Goal: Information Seeking & Learning: Learn about a topic

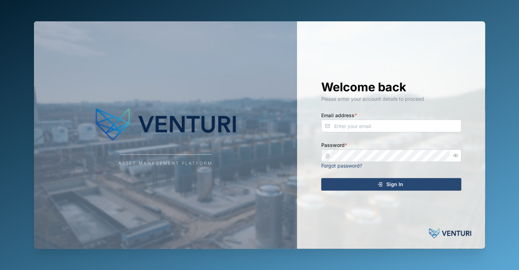
drag, startPoint x: 0, startPoint y: 0, endPoint x: 206, endPoint y: 149, distance: 254.2
click at [206, 148] on div "Asset Management Platform" at bounding box center [165, 134] width 263 height 227
click at [378, 52] on div "Welcome back Please enter your account details to proceed Email address * Passw…" at bounding box center [391, 134] width 168 height 227
drag, startPoint x: 206, startPoint y: 166, endPoint x: 96, endPoint y: 154, distance: 110.9
click at [206, 166] on div "Asset Management Platform" at bounding box center [165, 163] width 94 height 7
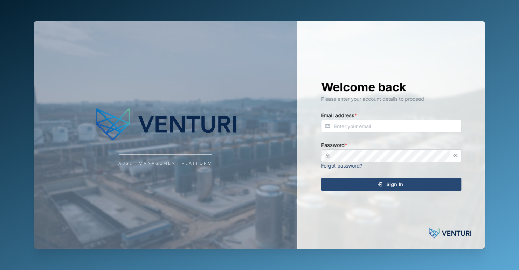
click at [240, 161] on div "Asset Management Platform" at bounding box center [165, 134] width 263 height 227
type input "zaerald.lungos@venturi.io"
click at [378, 186] on icon "submit" at bounding box center [380, 185] width 6 height 6
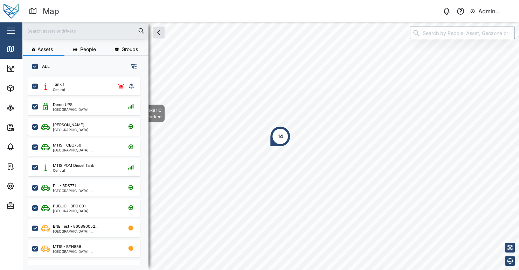
scroll to position [184, 109]
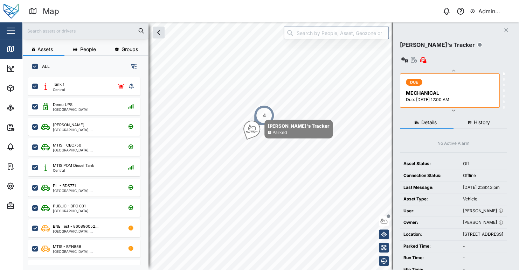
click at [451, 68] on icon "button" at bounding box center [453, 71] width 6 height 6
click at [452, 70] on icon "button" at bounding box center [452, 71] width 3 height 2
click at [453, 70] on icon "button" at bounding box center [452, 71] width 3 height 2
click at [453, 110] on icon "button" at bounding box center [452, 111] width 3 height 2
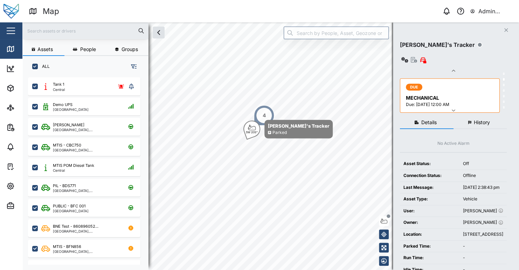
click at [453, 110] on icon "button" at bounding box center [452, 111] width 3 height 2
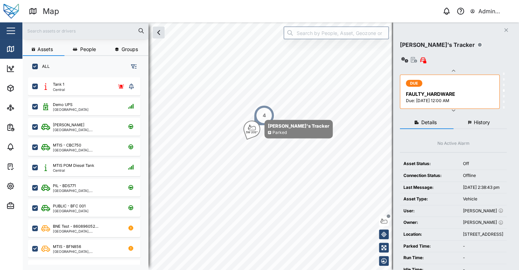
click at [453, 110] on icon "button" at bounding box center [452, 111] width 3 height 2
click at [453, 107] on icon "button" at bounding box center [453, 110] width 6 height 6
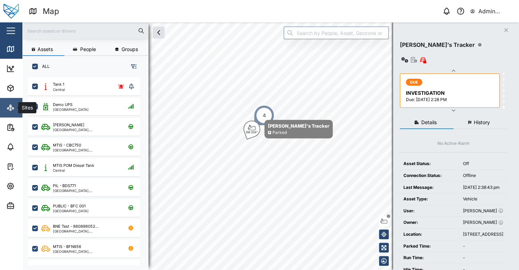
click at [10, 105] on icon at bounding box center [10, 108] width 8 height 8
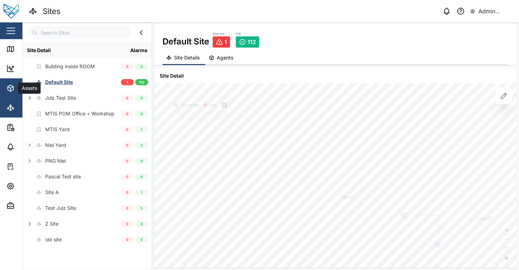
click at [14, 94] on span "Assets" at bounding box center [38, 88] width 64 height 20
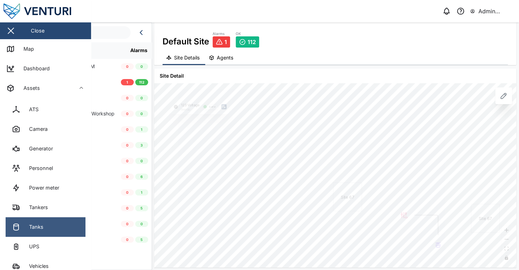
click at [45, 221] on link "Tanks" at bounding box center [46, 227] width 80 height 20
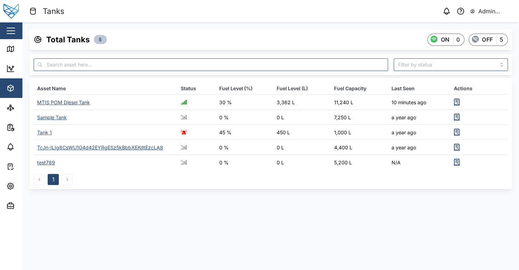
click at [72, 103] on div "MTIS POM Diesel Tank" at bounding box center [63, 102] width 53 height 6
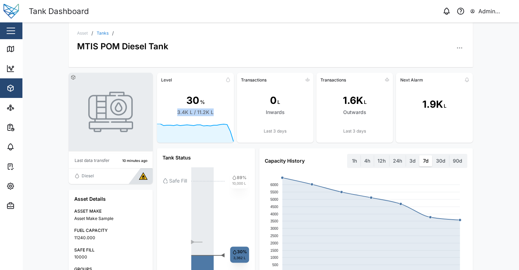
drag, startPoint x: 220, startPoint y: 111, endPoint x: 226, endPoint y: 111, distance: 5.6
click at [226, 111] on div "30 % 3.4K L / 11.2K L" at bounding box center [195, 104] width 77 height 38
click at [220, 111] on div "30 % 3.4K L / 11.2K L" at bounding box center [195, 104] width 77 height 38
click at [202, 55] on div "Asset / Tanks / MTIS POM Diesel Tank" at bounding box center [271, 44] width 404 height 45
click at [145, 177] on img at bounding box center [143, 176] width 8 height 7
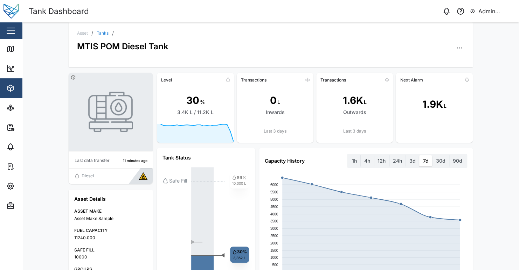
click at [233, 39] on div at bounding box center [322, 44] width 285 height 17
click at [177, 112] on div "3.4K L / 11.2K L" at bounding box center [195, 112] width 36 height 8
drag, startPoint x: 512, startPoint y: 102, endPoint x: 510, endPoint y: 132, distance: 30.2
click at [510, 132] on div "Asset / Tanks / MTIS POM Diesel Tank Last data transfer 13 minutes ago Diesel A…" at bounding box center [270, 146] width 496 height 248
click at [489, 136] on div "Asset / Tanks / MTIS POM Diesel Tank Last data transfer 16 minutes ago Diesel A…" at bounding box center [270, 146] width 496 height 248
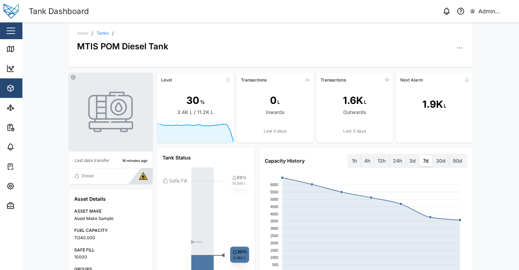
click at [215, 124] on rect at bounding box center [195, 134] width 77 height 20
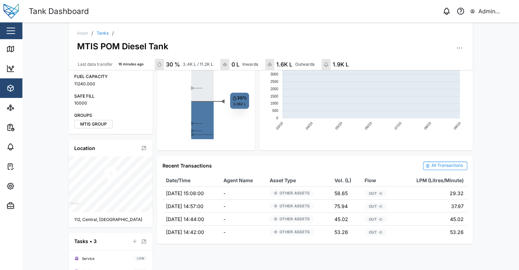
scroll to position [87, 0]
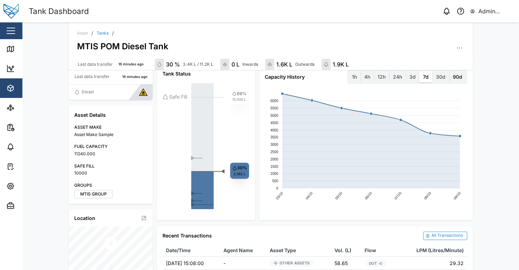
click at [453, 78] on label "90d" at bounding box center [457, 76] width 16 height 11
click at [449, 71] on days "90d" at bounding box center [449, 71] width 0 height 0
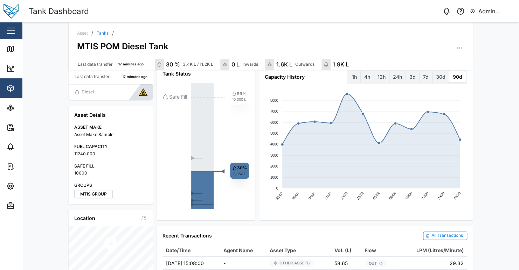
click at [268, 42] on div at bounding box center [322, 44] width 285 height 17
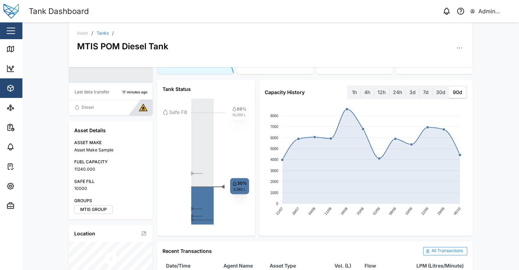
scroll to position [0, 0]
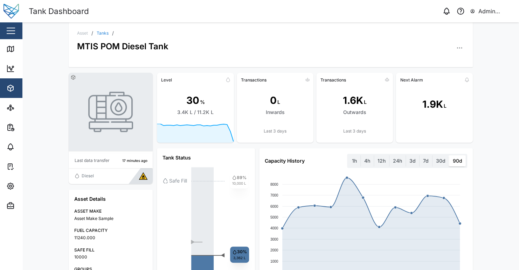
click at [490, 172] on div "Asset / Tanks / MTIS POM Diesel Tank Last data transfer 17 minutes ago Diesel A…" at bounding box center [270, 146] width 496 height 248
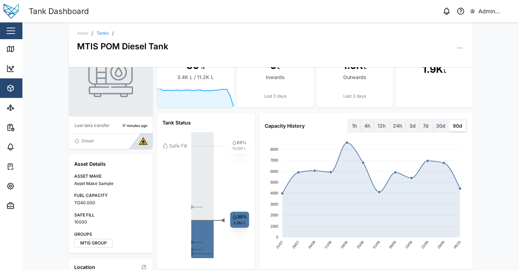
scroll to position [35, 0]
click at [90, 194] on div "FUEL CAPACITY" at bounding box center [110, 195] width 73 height 7
click at [132, 210] on div "ASSET MAKE Asset Make Sample FUEL CAPACITY 11240.000 SAFE FILL 10000 GROUPS MTI…" at bounding box center [110, 210] width 73 height 74
click at [129, 204] on div "Asset Details ASSET MAKE Asset Make Sample FUEL CAPACITY 11240.000 SAFE FILL 10…" at bounding box center [111, 204] width 84 height 99
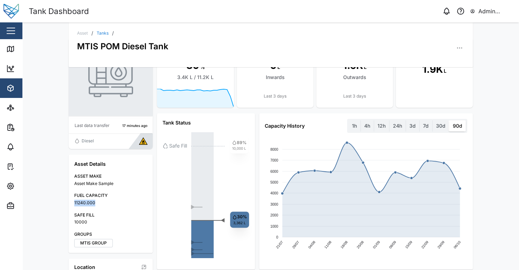
click at [131, 204] on div "11240.000" at bounding box center [110, 203] width 73 height 7
click at [79, 221] on div "10000" at bounding box center [110, 222] width 73 height 7
click at [107, 221] on div "10000" at bounding box center [110, 222] width 73 height 7
drag, startPoint x: 76, startPoint y: 223, endPoint x: 98, endPoint y: 222, distance: 21.4
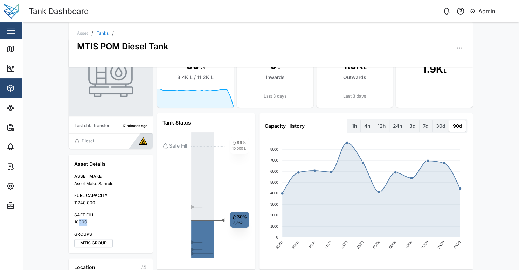
click at [98, 222] on div "10000" at bounding box center [110, 222] width 73 height 7
click at [99, 222] on div "10000" at bounding box center [110, 222] width 73 height 7
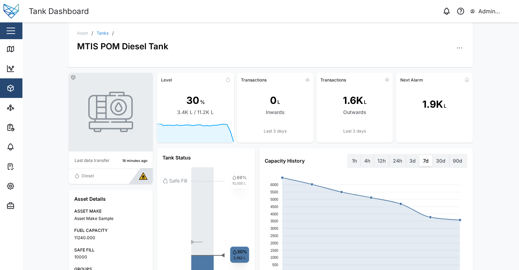
scroll to position [35, 0]
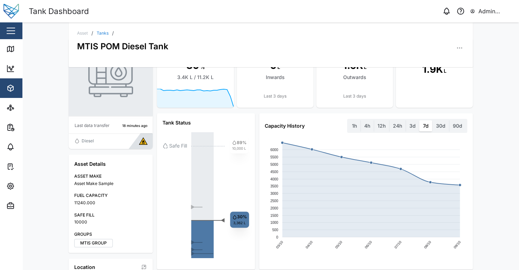
click at [97, 216] on div "SAFE FILL" at bounding box center [110, 215] width 73 height 7
drag, startPoint x: 100, startPoint y: 183, endPoint x: 122, endPoint y: 183, distance: 22.4
click at [119, 183] on div "Asset Make Sample" at bounding box center [110, 184] width 73 height 7
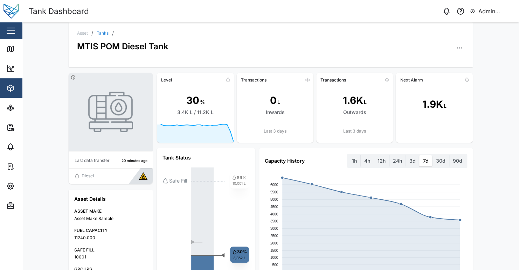
scroll to position [70, 0]
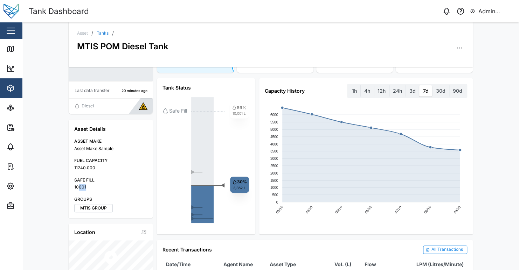
drag, startPoint x: 75, startPoint y: 187, endPoint x: 91, endPoint y: 187, distance: 16.1
click at [90, 187] on div "10001" at bounding box center [110, 187] width 73 height 7
click at [95, 186] on div "10001" at bounding box center [110, 187] width 73 height 7
drag, startPoint x: 236, startPoint y: 111, endPoint x: 246, endPoint y: 113, distance: 10.5
click at [245, 112] on div "◄ ► ► ► ► Safe Fill 89% 10,001 L 30% 3,362 L" at bounding box center [205, 160] width 87 height 126
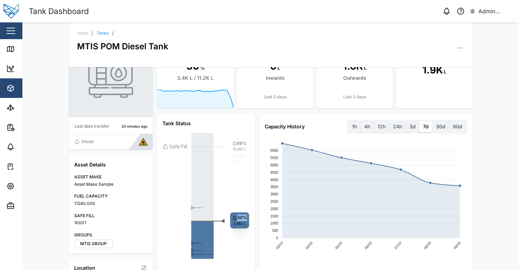
scroll to position [34, 0]
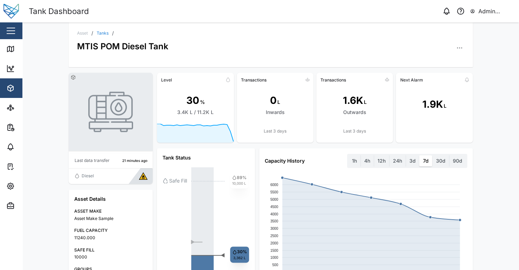
drag, startPoint x: 248, startPoint y: 197, endPoint x: 252, endPoint y: 197, distance: 3.9
click at [249, 197] on div "Tank Status ◄ ► ► ► ► Safe Fill 89% 10,000 L 30% 3,362 L" at bounding box center [206, 226] width 98 height 156
click at [268, 46] on div at bounding box center [322, 44] width 285 height 17
click at [323, 144] on div "Level 30 % 3.4K L / 11.2K L Transactions 0 L Inwards Last 3 days Transactions 1…" at bounding box center [315, 235] width 316 height 325
click at [504, 182] on div "Asset / Tanks / MTIS POM Diesel Tank Last data transfer 21 minutes ago Diesel A…" at bounding box center [270, 146] width 496 height 248
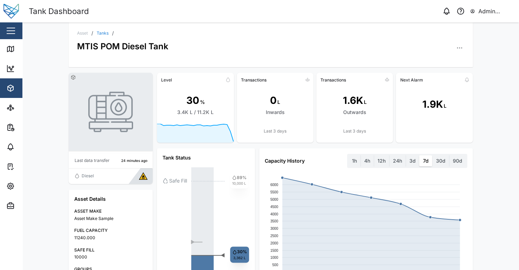
click at [507, 104] on div "Asset / Tanks / MTIS POM Diesel Tank Last data transfer 24 minutes ago Diesel A…" at bounding box center [270, 146] width 496 height 248
click at [491, 173] on div "Asset / Tanks / MTIS POM Diesel Tank Last data transfer 24 minutes ago Diesel A…" at bounding box center [270, 146] width 496 height 248
click at [489, 229] on div "Asset / Tanks / MTIS POM Diesel Tank Last data transfer 26 minutes ago Diesel A…" at bounding box center [270, 146] width 496 height 248
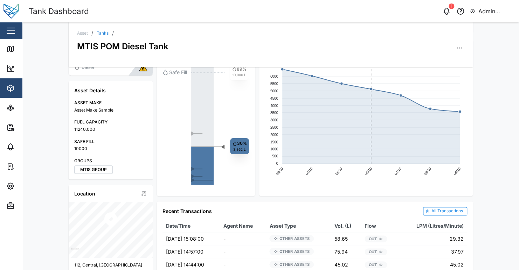
scroll to position [0, 0]
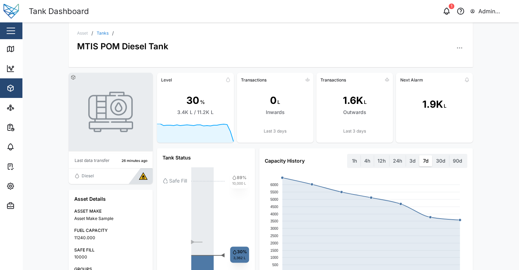
click at [491, 83] on div "Asset / Tanks / MTIS POM Diesel Tank Last data transfer 26 minutes ago Diesel A…" at bounding box center [270, 146] width 496 height 248
click at [448, 8] on icon "button" at bounding box center [446, 11] width 8 height 8
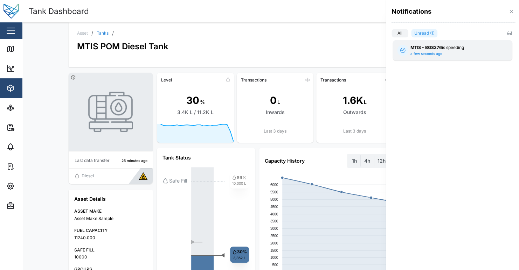
click at [430, 47] on strong "MTIS - BGS376" at bounding box center [425, 47] width 31 height 5
click at [418, 83] on div "Geozone" at bounding box center [452, 85] width 105 height 6
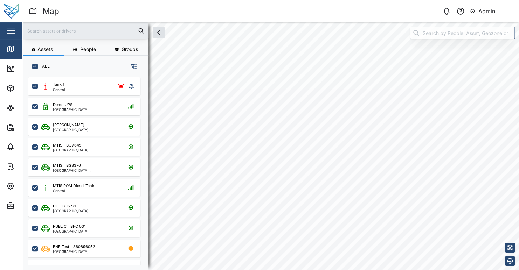
scroll to position [184, 109]
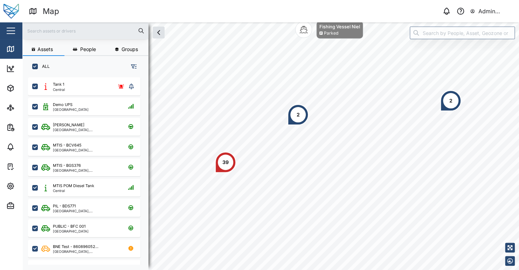
click at [230, 161] on div "39" at bounding box center [225, 162] width 21 height 21
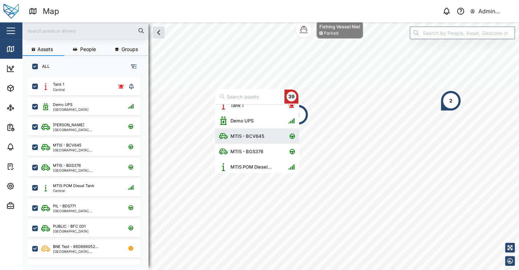
scroll to position [0, 0]
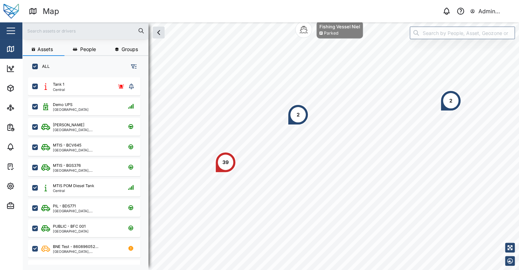
click at [218, 22] on div "39 2 2 Fishing Vessel Niel Parked" at bounding box center [270, 22] width 496 height 0
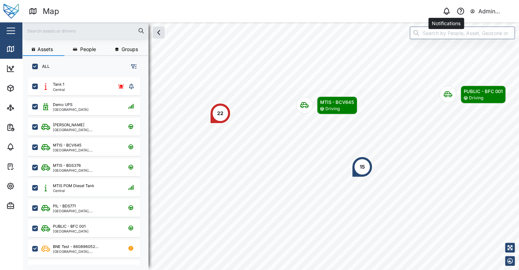
click at [446, 13] on icon "button" at bounding box center [446, 11] width 8 height 8
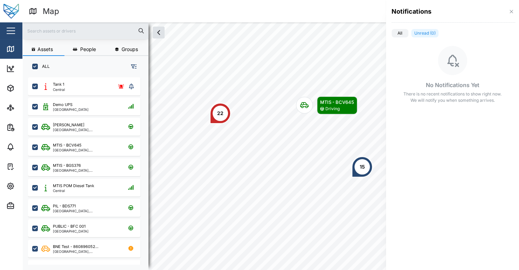
click at [400, 28] on div "Notifications" at bounding box center [452, 14] width 133 height 28
click at [400, 31] on label "All" at bounding box center [399, 33] width 17 height 8
click at [391, 35] on input "All" at bounding box center [391, 35] width 0 height 0
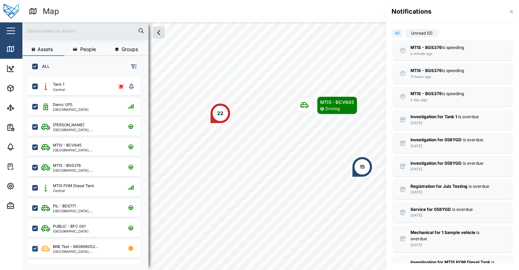
click at [216, 112] on div at bounding box center [259, 135] width 519 height 270
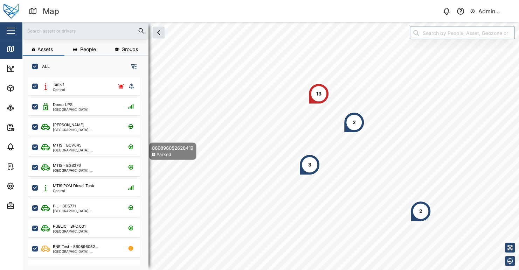
click at [316, 94] on div "13" at bounding box center [318, 94] width 5 height 8
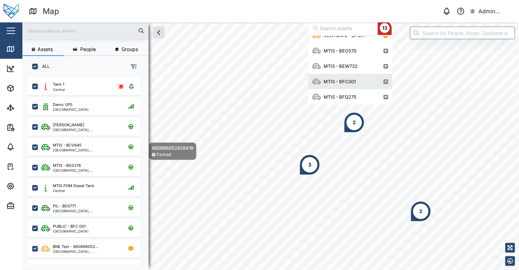
scroll to position [132, 0]
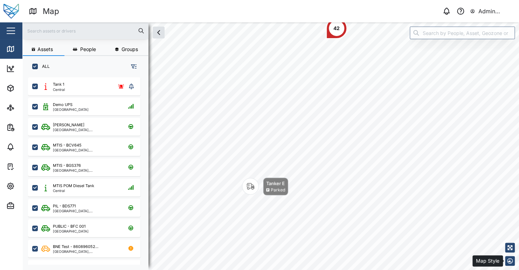
click at [511, 262] on icon "button" at bounding box center [510, 261] width 6 height 6
click at [511, 235] on icon "button" at bounding box center [510, 236] width 6 height 6
click at [509, 246] on icon "button" at bounding box center [510, 246] width 6 height 6
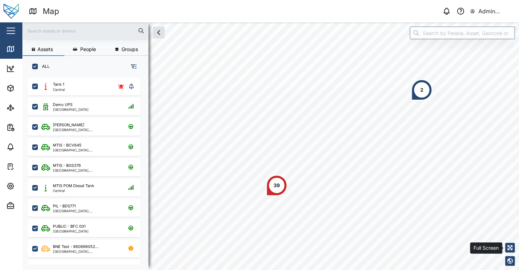
click at [510, 249] on icon "button" at bounding box center [510, 248] width 6 height 6
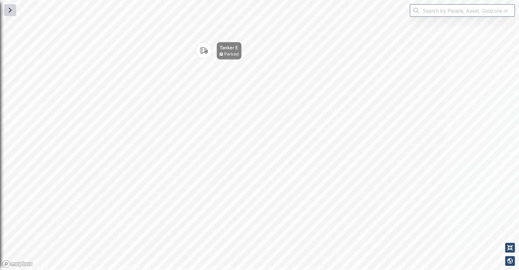
click at [12, 13] on icon "button" at bounding box center [10, 10] width 8 height 8
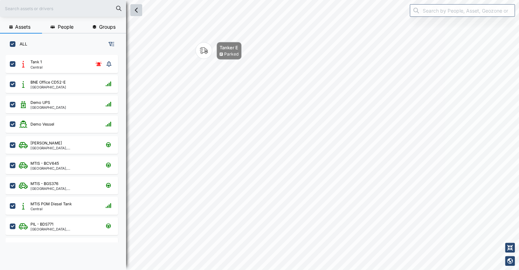
scroll to position [184, 109]
click at [509, 250] on icon "button" at bounding box center [510, 248] width 6 height 6
